Goal: Information Seeking & Learning: Learn about a topic

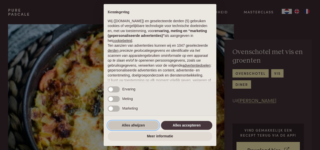
click at [135, 123] on button "Alles afwijzen" at bounding box center [133, 125] width 51 height 9
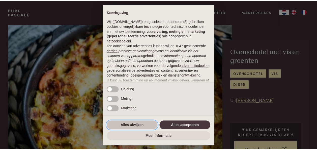
scroll to position [53, 0]
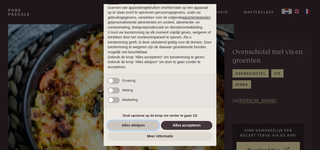
click at [144, 124] on button "Alles afwijzen" at bounding box center [133, 125] width 51 height 9
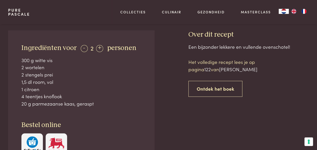
scroll to position [151, 0]
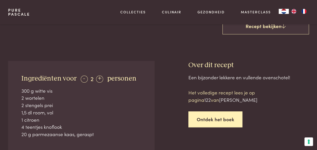
click at [210, 119] on link "Ontdek het boek" at bounding box center [215, 119] width 54 height 16
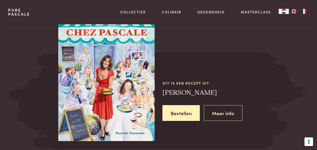
scroll to position [436, 0]
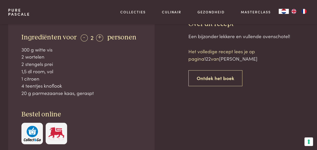
scroll to position [184, 0]
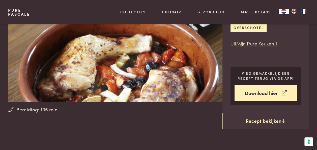
scroll to position [76, 0]
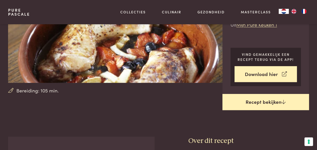
click at [256, 101] on link "Recept bekijken" at bounding box center [265, 102] width 86 height 16
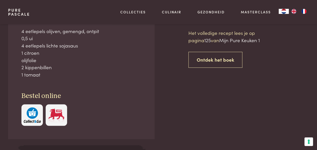
scroll to position [211, 0]
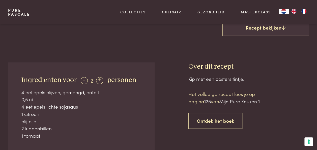
scroll to position [176, 0]
